Goal: Information Seeking & Learning: Understand process/instructions

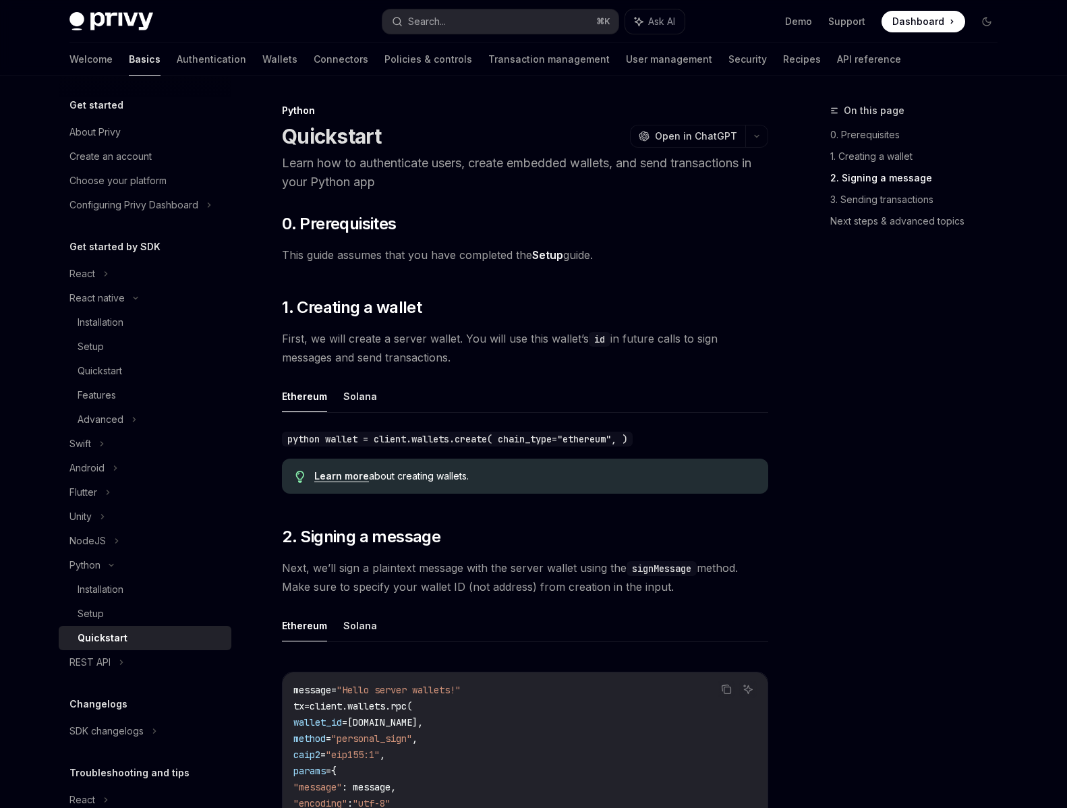
scroll to position [452, 0]
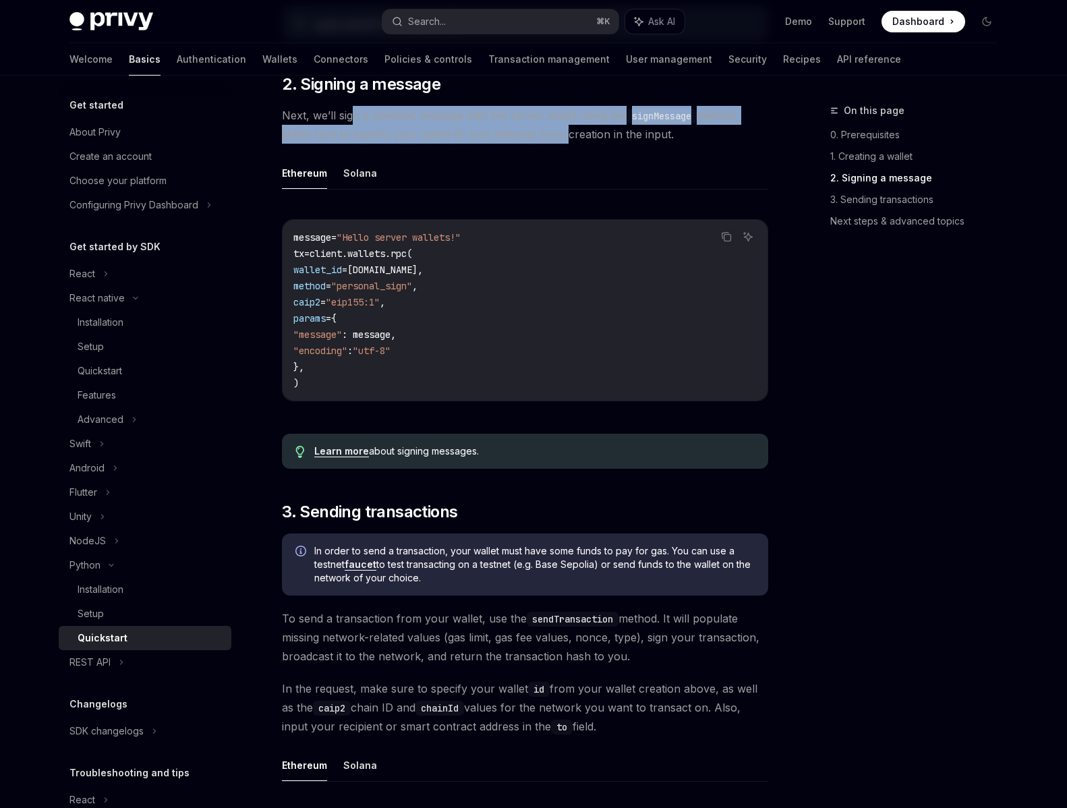
drag, startPoint x: 355, startPoint y: 114, endPoint x: 558, endPoint y: 127, distance: 203.4
click at [558, 127] on span "Next, we’ll sign a plaintext message with the server wallet using the signMessa…" at bounding box center [525, 125] width 486 height 38
drag, startPoint x: 586, startPoint y: 131, endPoint x: 363, endPoint y: 116, distance: 223.0
click at [363, 116] on span "Next, we’ll sign a plaintext message with the server wallet using the signMessa…" at bounding box center [525, 125] width 486 height 38
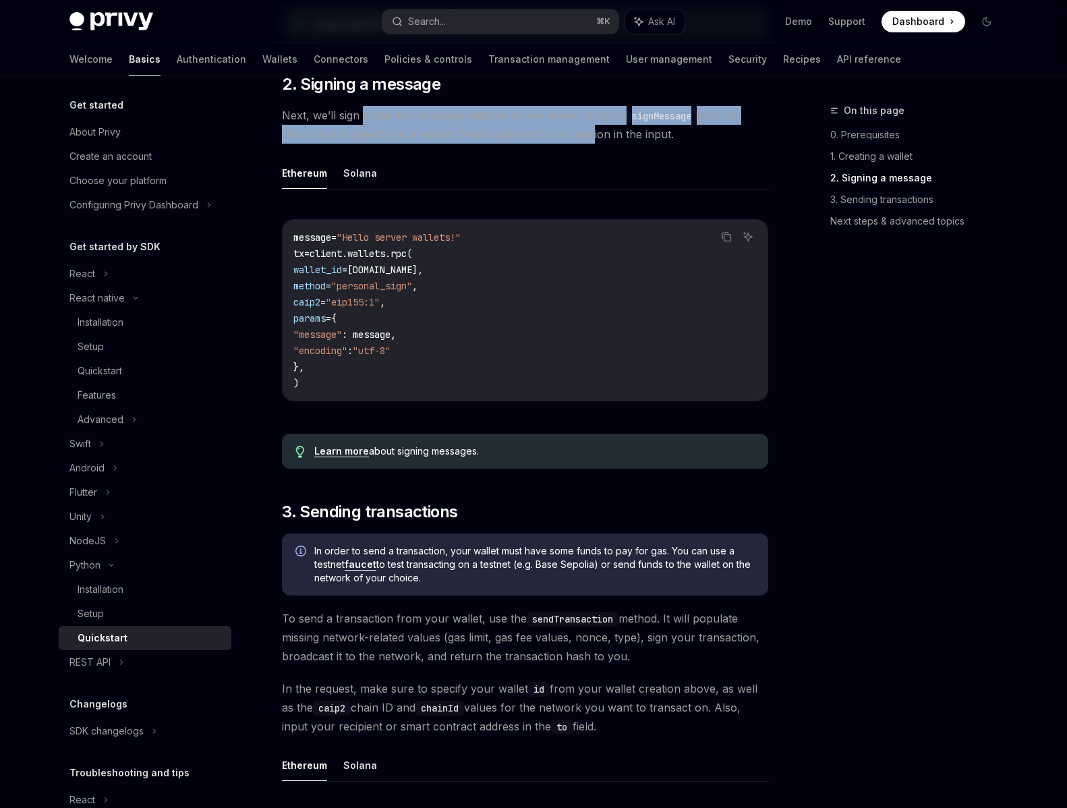
click at [363, 116] on span "Next, we’ll sign a plaintext message with the server wallet using the signMessa…" at bounding box center [525, 125] width 486 height 38
drag, startPoint x: 400, startPoint y: 120, endPoint x: 526, endPoint y: 160, distance: 132.4
click at [526, 160] on div "​ 0. Prerequisites This guide assumes that you have completed the Setup guide. …" at bounding box center [525, 562] width 486 height 1603
click at [526, 160] on ul "Ethereum Solana" at bounding box center [525, 173] width 486 height 32
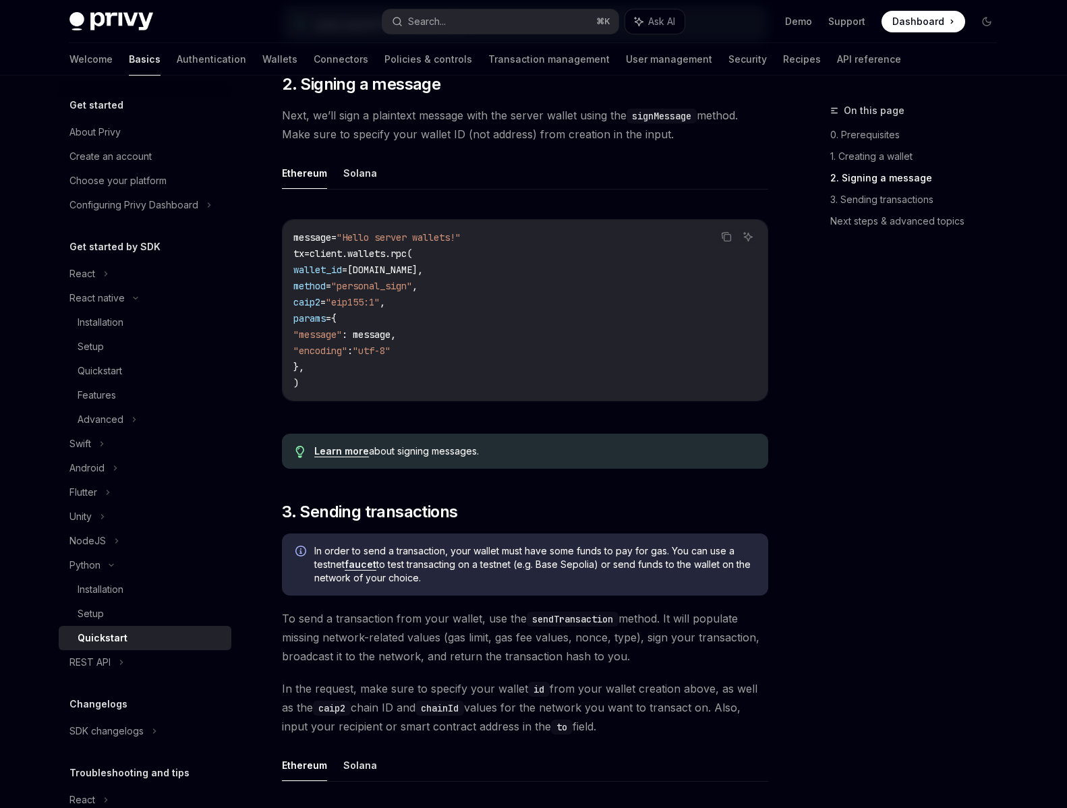
click at [793, 433] on div "On this page 0. Prerequisites 1. Creating a wallet 2. Signing a message 3. Send…" at bounding box center [533, 593] width 949 height 1941
click at [790, 535] on div "On this page 0. Prerequisites 1. Creating a wallet 2. Signing a message 3. Send…" at bounding box center [533, 593] width 949 height 1941
